Goal: Transaction & Acquisition: Purchase product/service

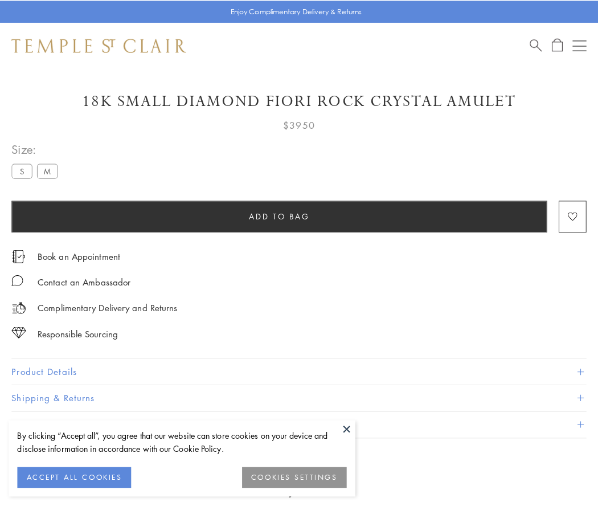
scroll to position [33, 0]
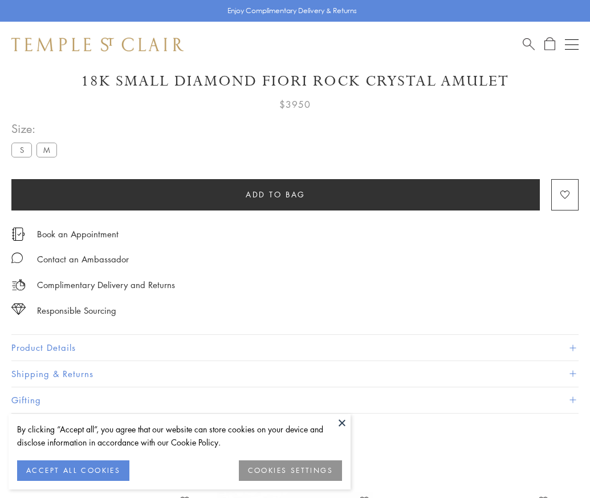
click at [275, 194] on span "Add to bag" at bounding box center [276, 194] width 60 height 13
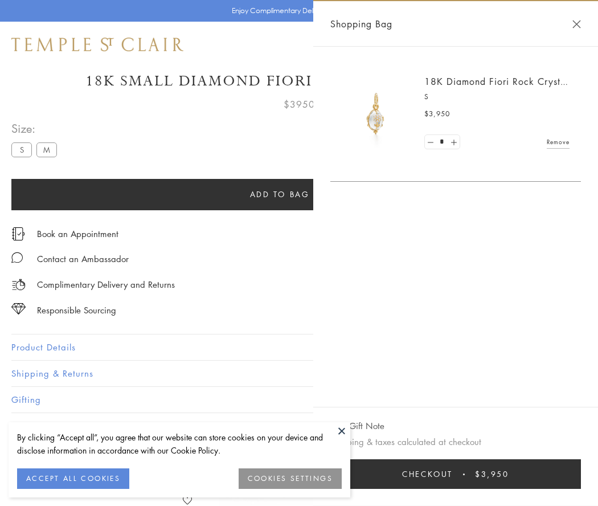
click at [453, 474] on span "Checkout" at bounding box center [427, 474] width 51 height 13
